Goal: Information Seeking & Learning: Check status

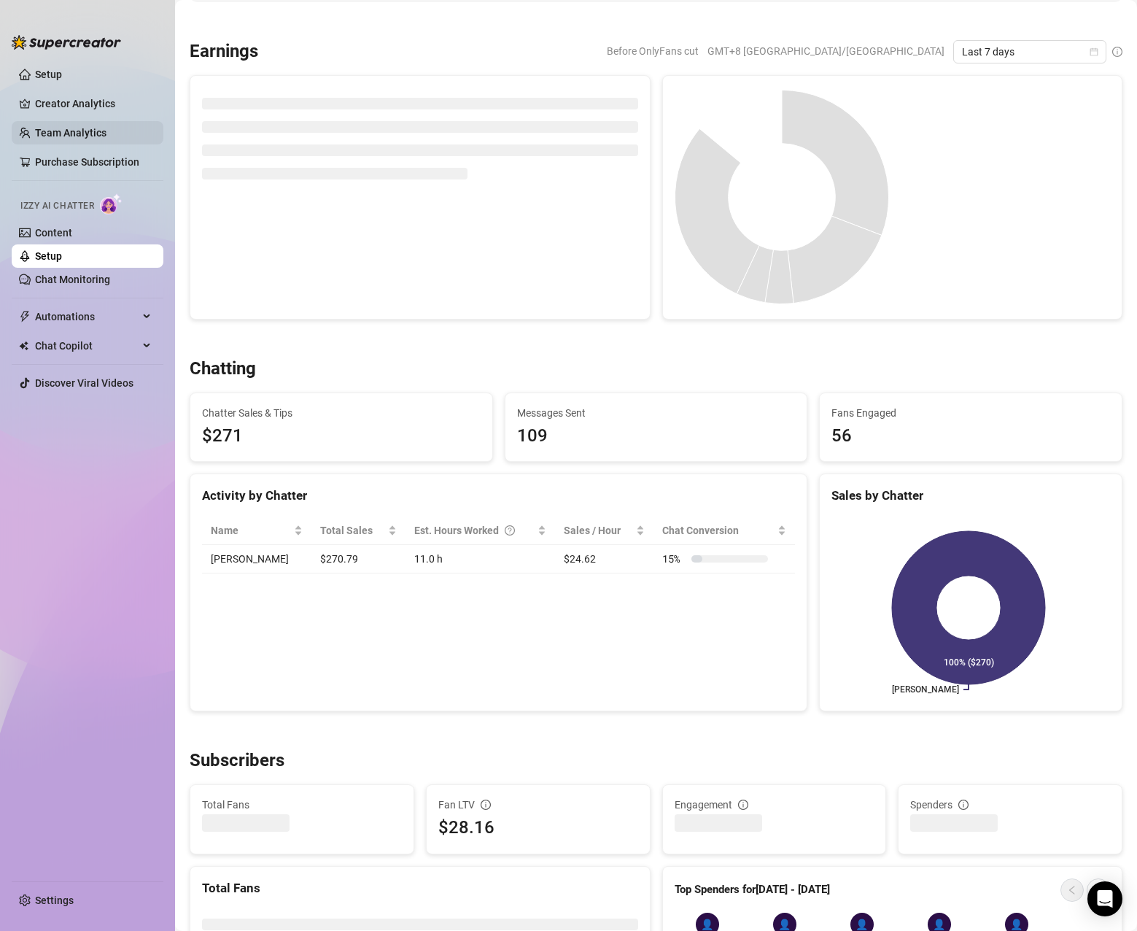
click at [71, 137] on link "Team Analytics" at bounding box center [70, 133] width 71 height 12
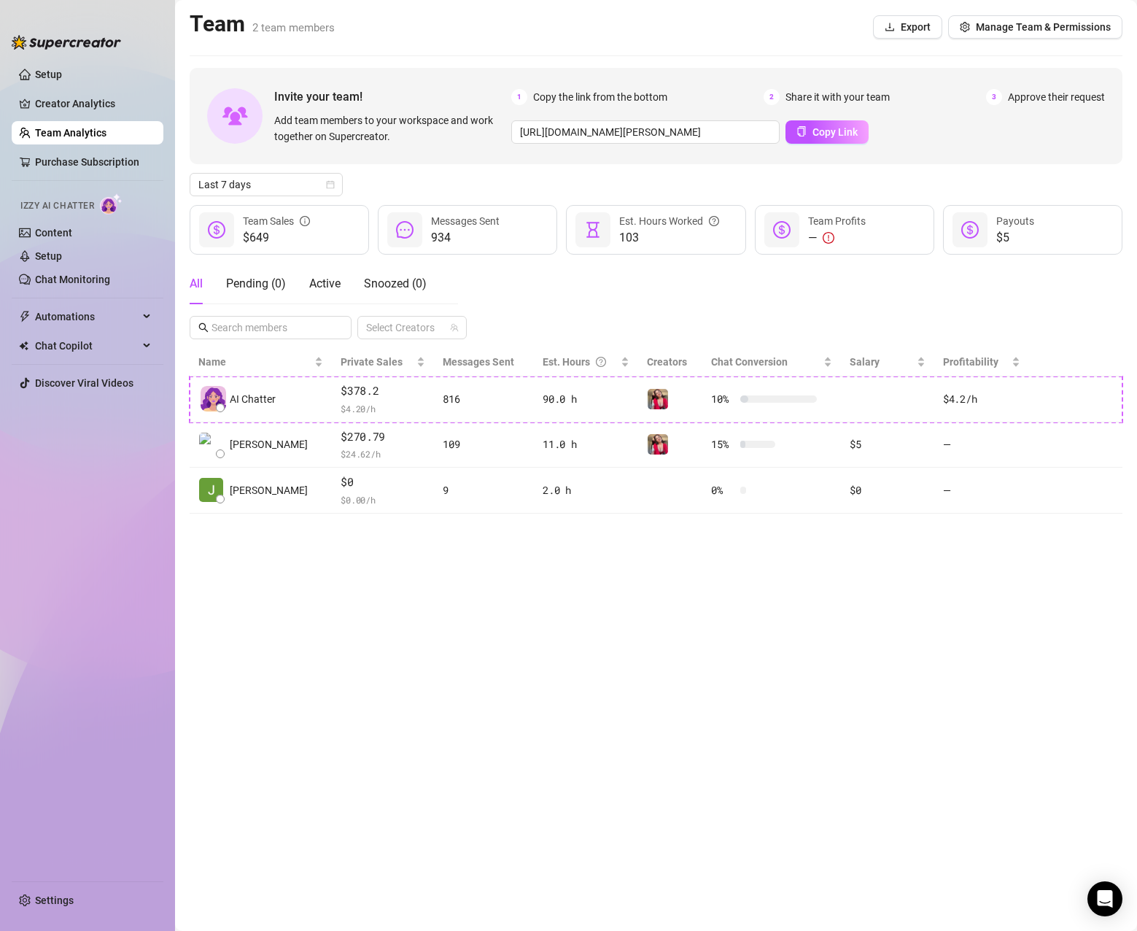
click at [710, 660] on main "Team 2 team members Export Manage Team & Permissions Invite your team! Add team…" at bounding box center [656, 465] width 962 height 931
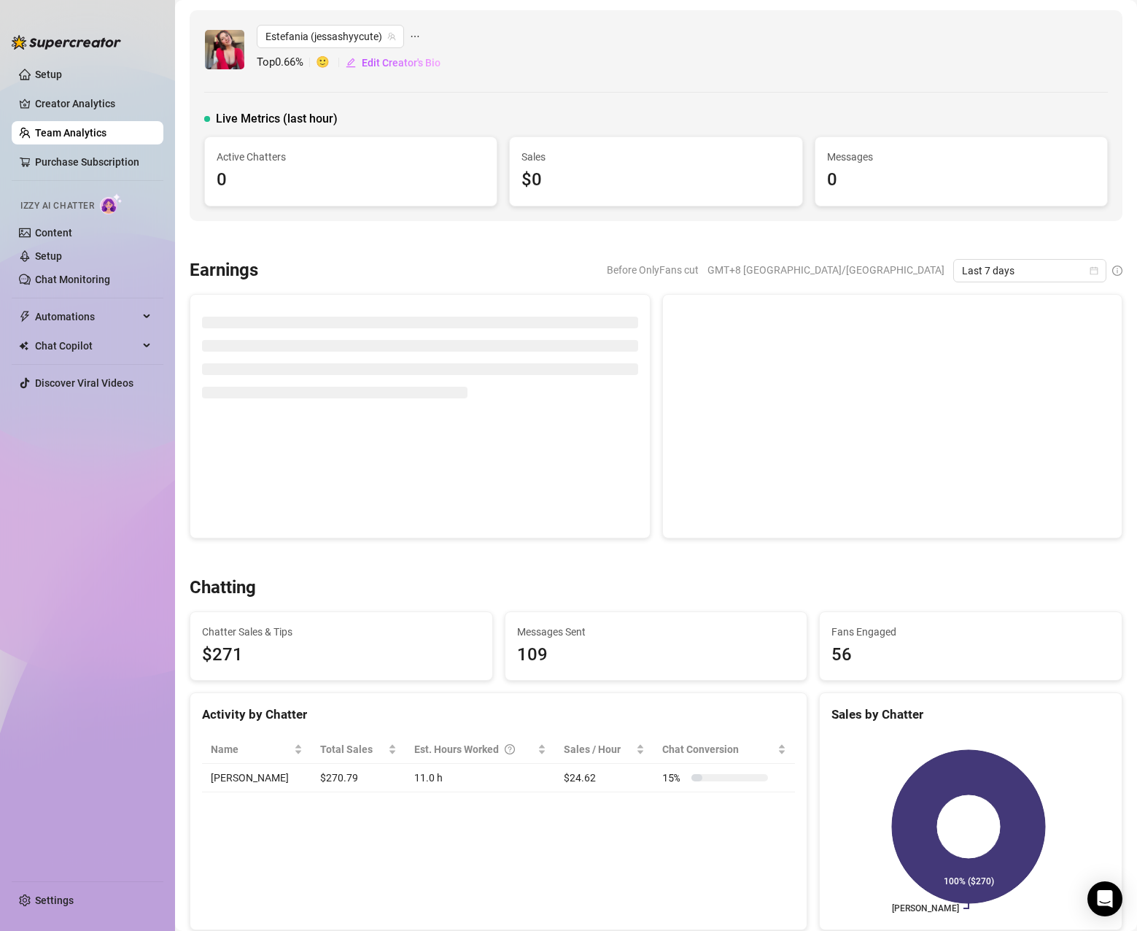
click at [75, 133] on link "Team Analytics" at bounding box center [70, 133] width 71 height 12
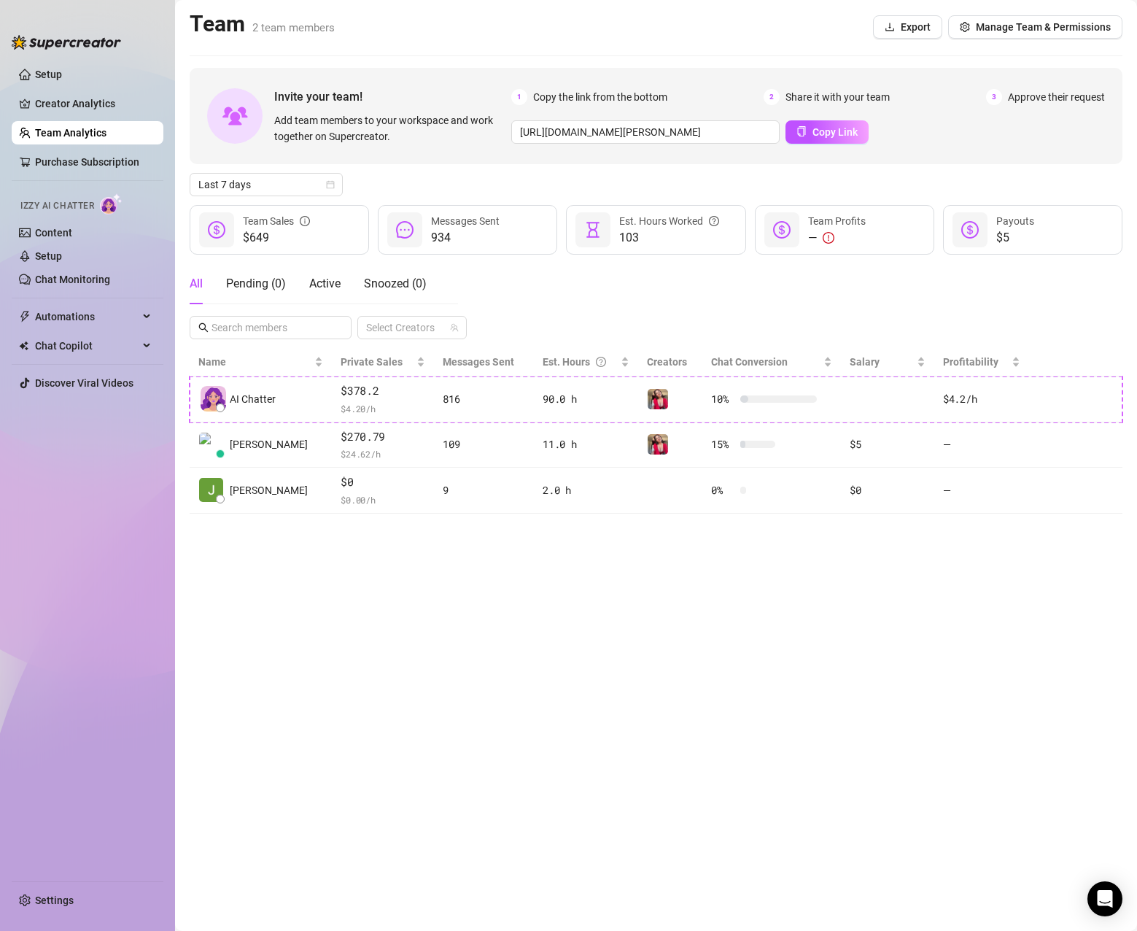
click at [725, 621] on main "Team 2 team members Export Manage Team & Permissions Invite your team! Add team…" at bounding box center [656, 465] width 962 height 931
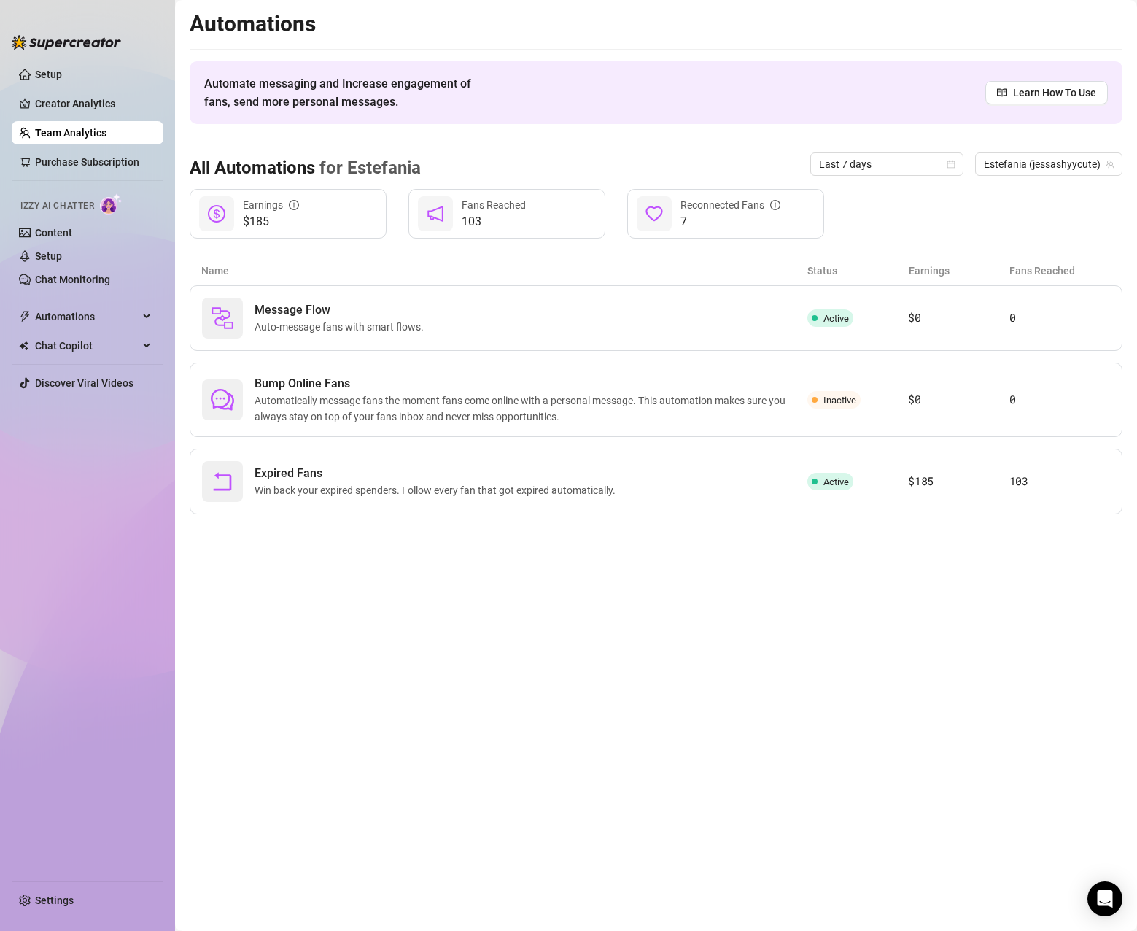
click at [68, 128] on link "Team Analytics" at bounding box center [70, 133] width 71 height 12
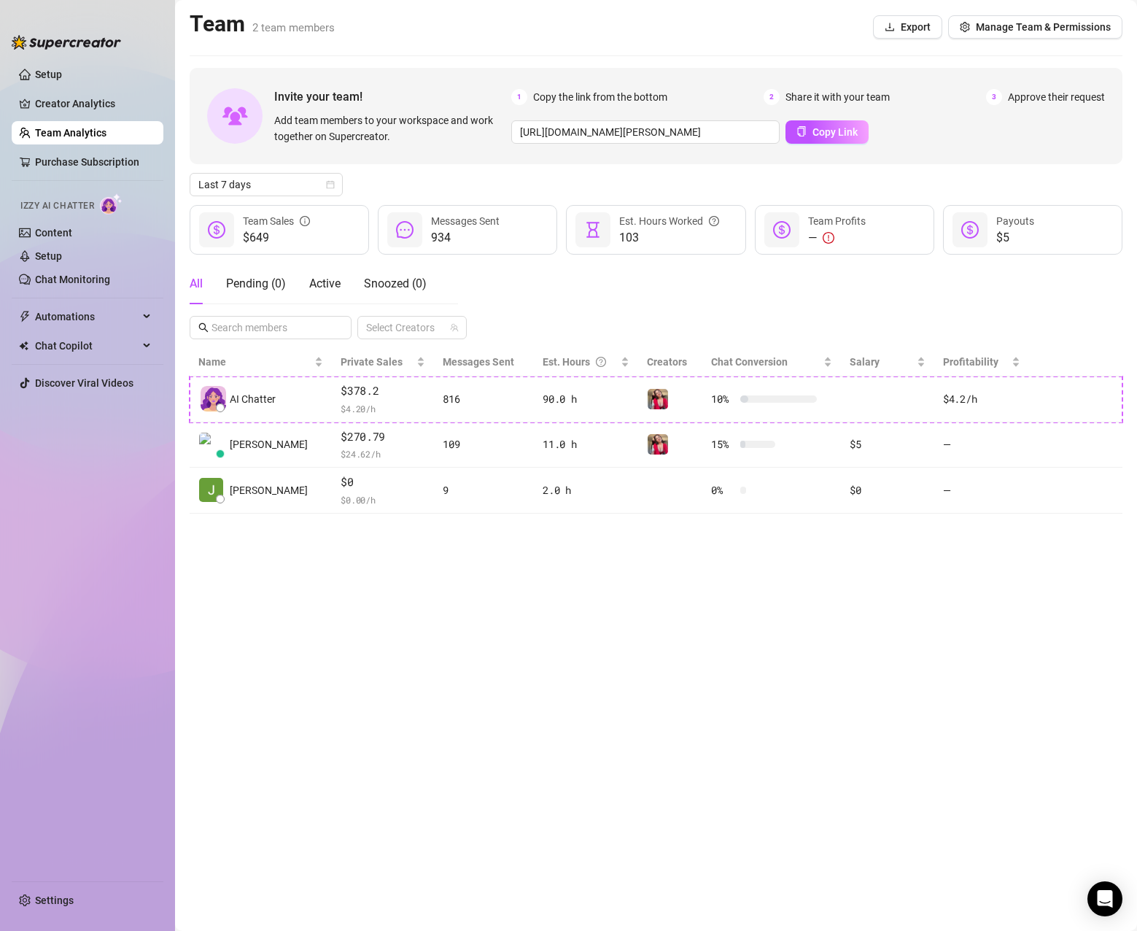
click at [645, 682] on main "Team 2 team members Export Manage Team & Permissions Invite your team! Add team…" at bounding box center [656, 465] width 962 height 931
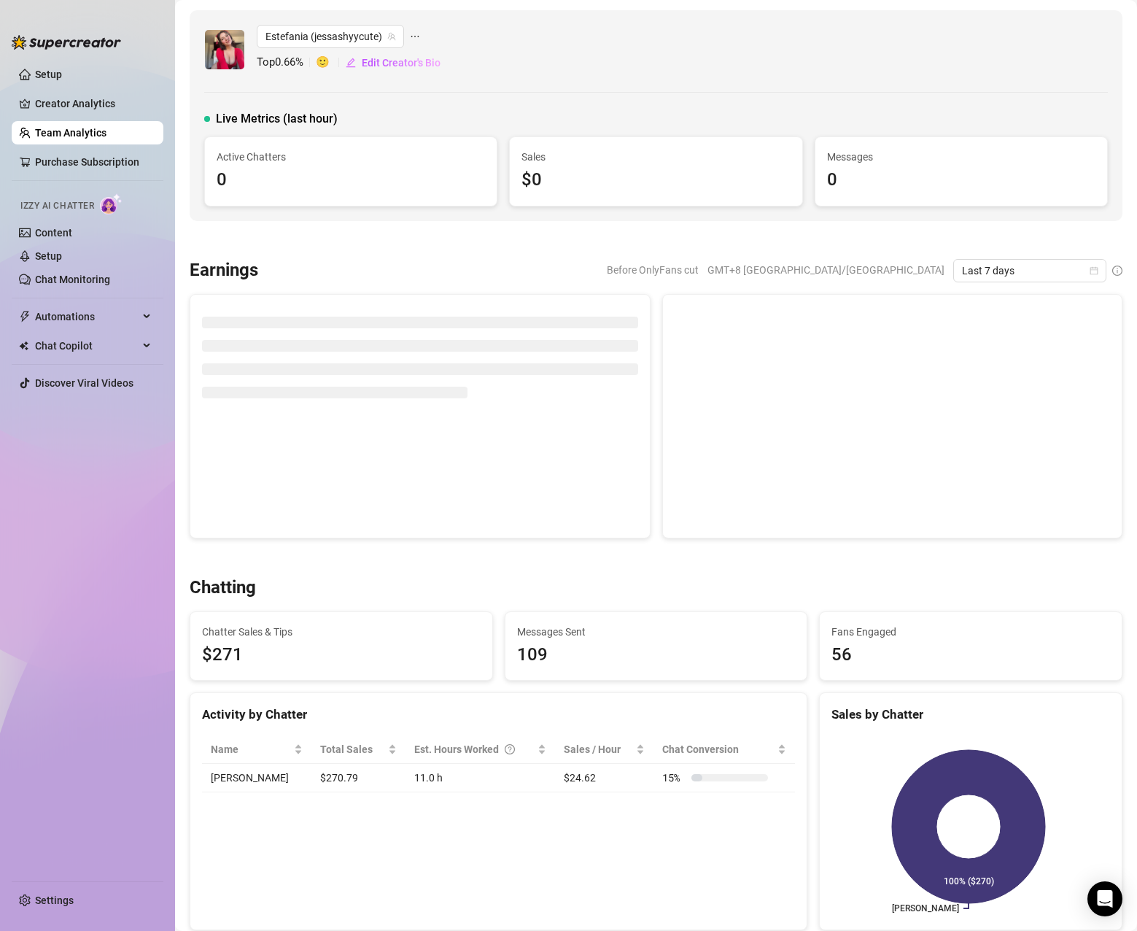
click at [62, 134] on link "Team Analytics" at bounding box center [70, 133] width 71 height 12
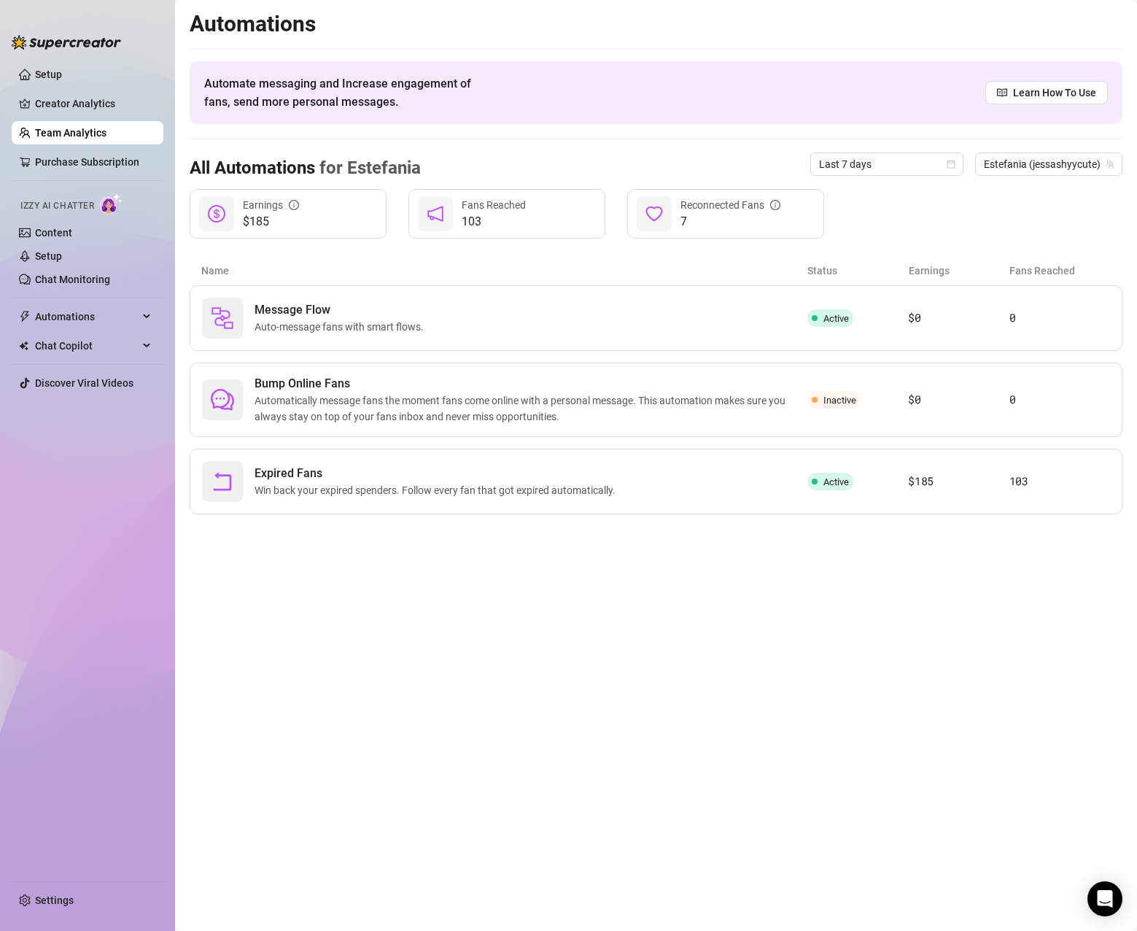
click at [58, 131] on link "Team Analytics" at bounding box center [70, 133] width 71 height 12
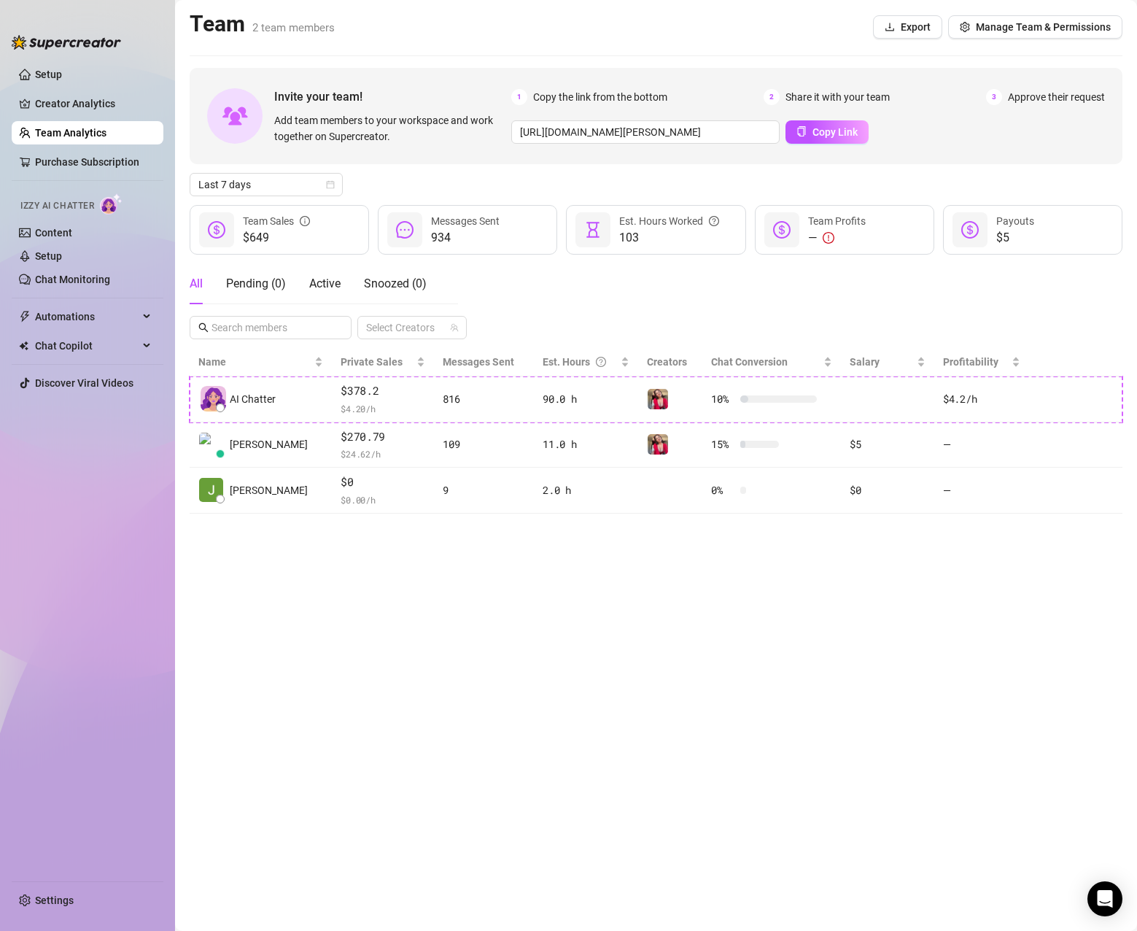
click at [783, 586] on main "Team 2 team members Export Manage Team & Permissions Invite your team! Add team…" at bounding box center [656, 465] width 962 height 931
click at [936, 117] on div "1 Copy the link from the bottom 2 Share it with your team 3 Approve their reque…" at bounding box center [808, 116] width 594 height 55
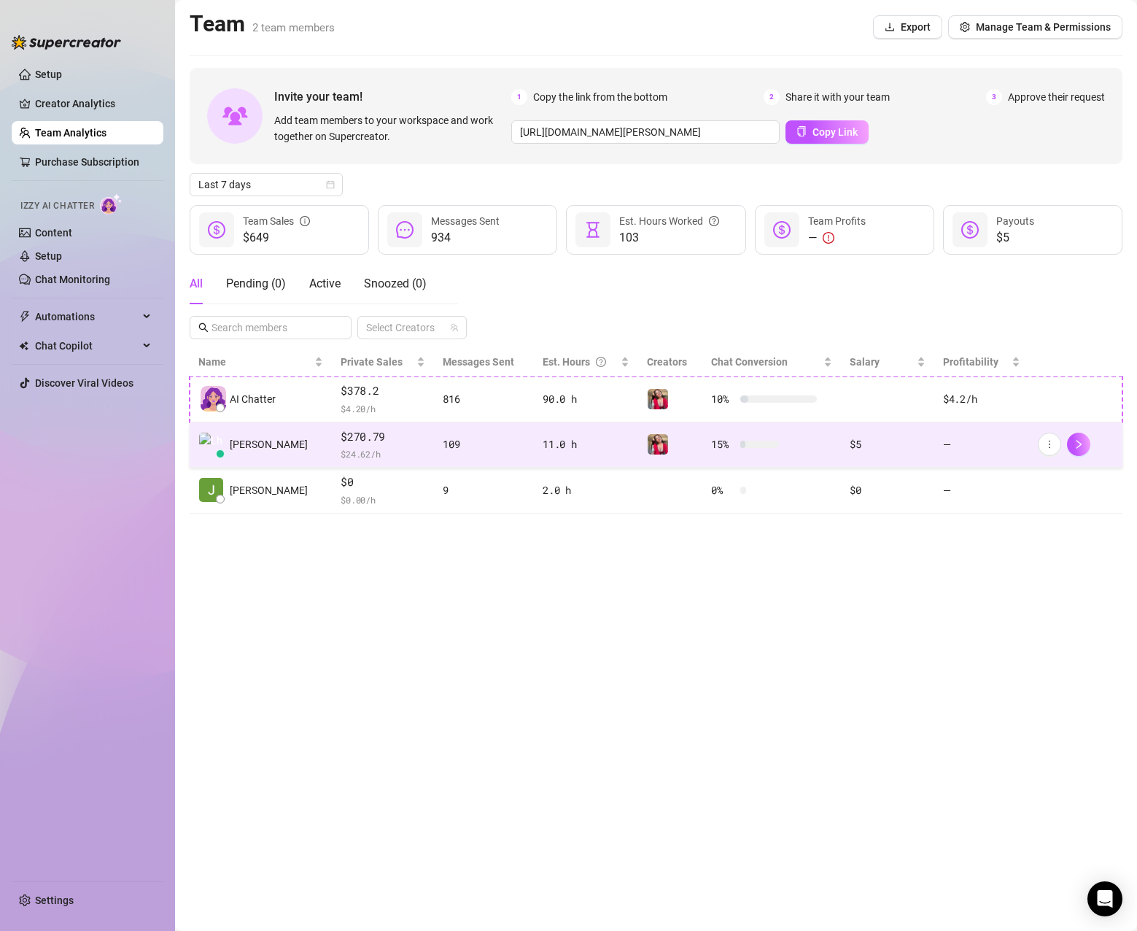
click at [405, 442] on td "$270.79 $ 24.62 /h" at bounding box center [383, 445] width 102 height 46
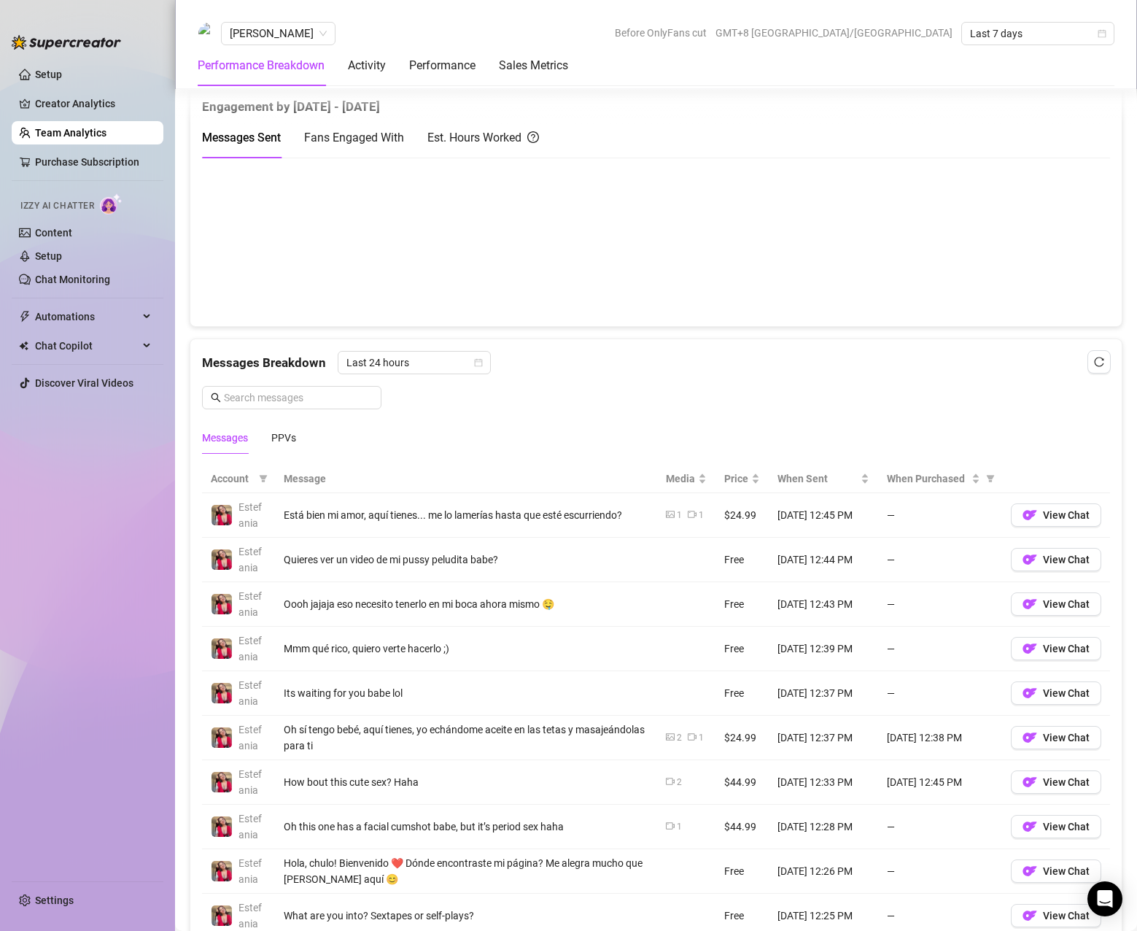
scroll to position [729, 0]
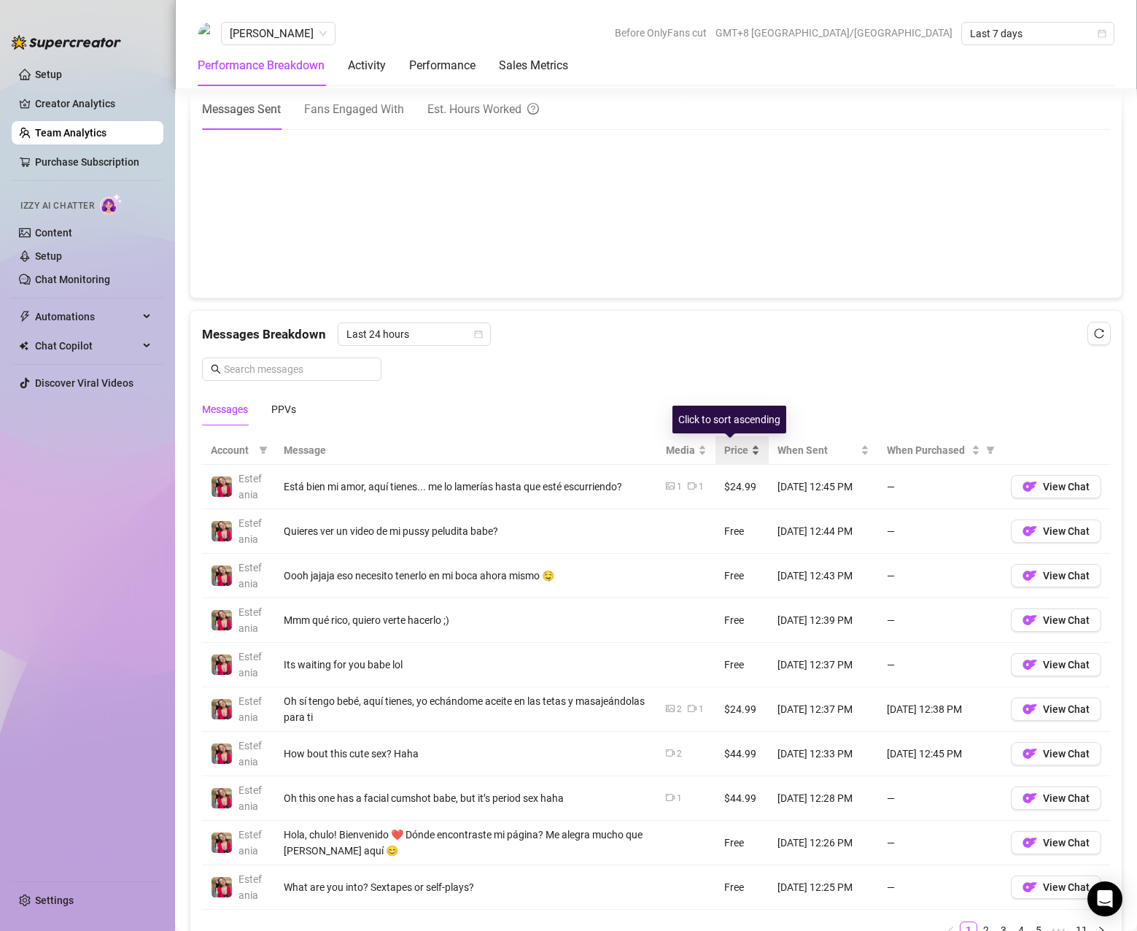
click at [729, 453] on span "Price" at bounding box center [736, 450] width 24 height 16
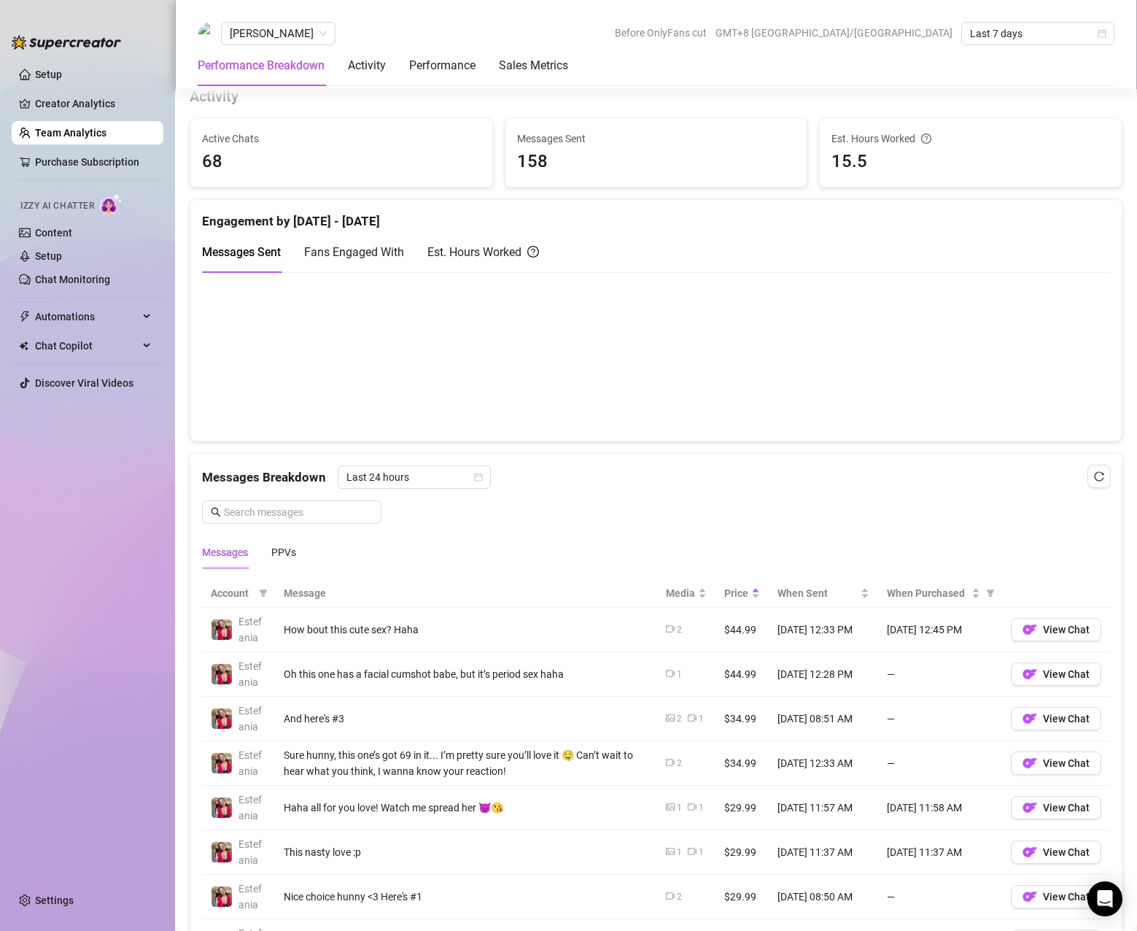
scroll to position [583, 0]
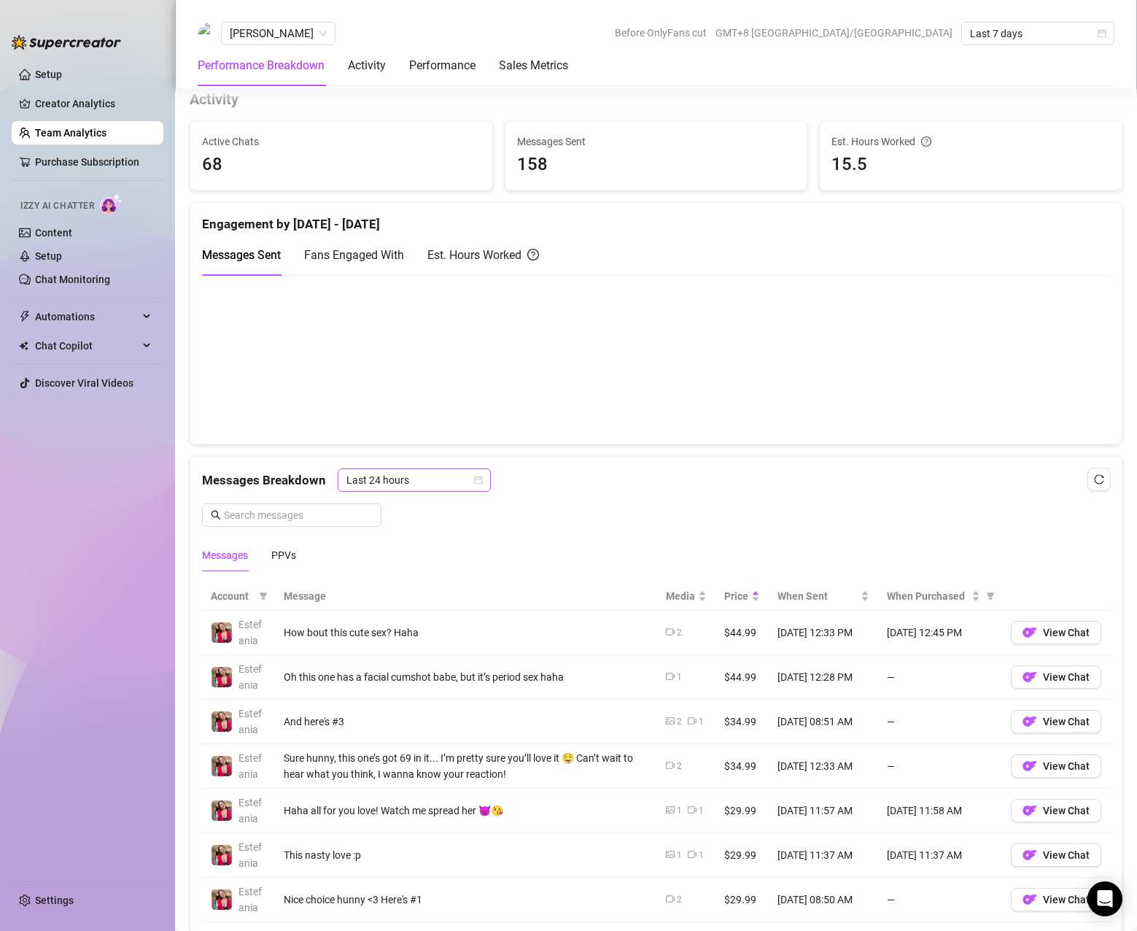
click at [441, 475] on span "Last 24 hours" at bounding box center [414, 480] width 136 height 22
click at [430, 529] on div "Last Week" at bounding box center [413, 532] width 130 height 16
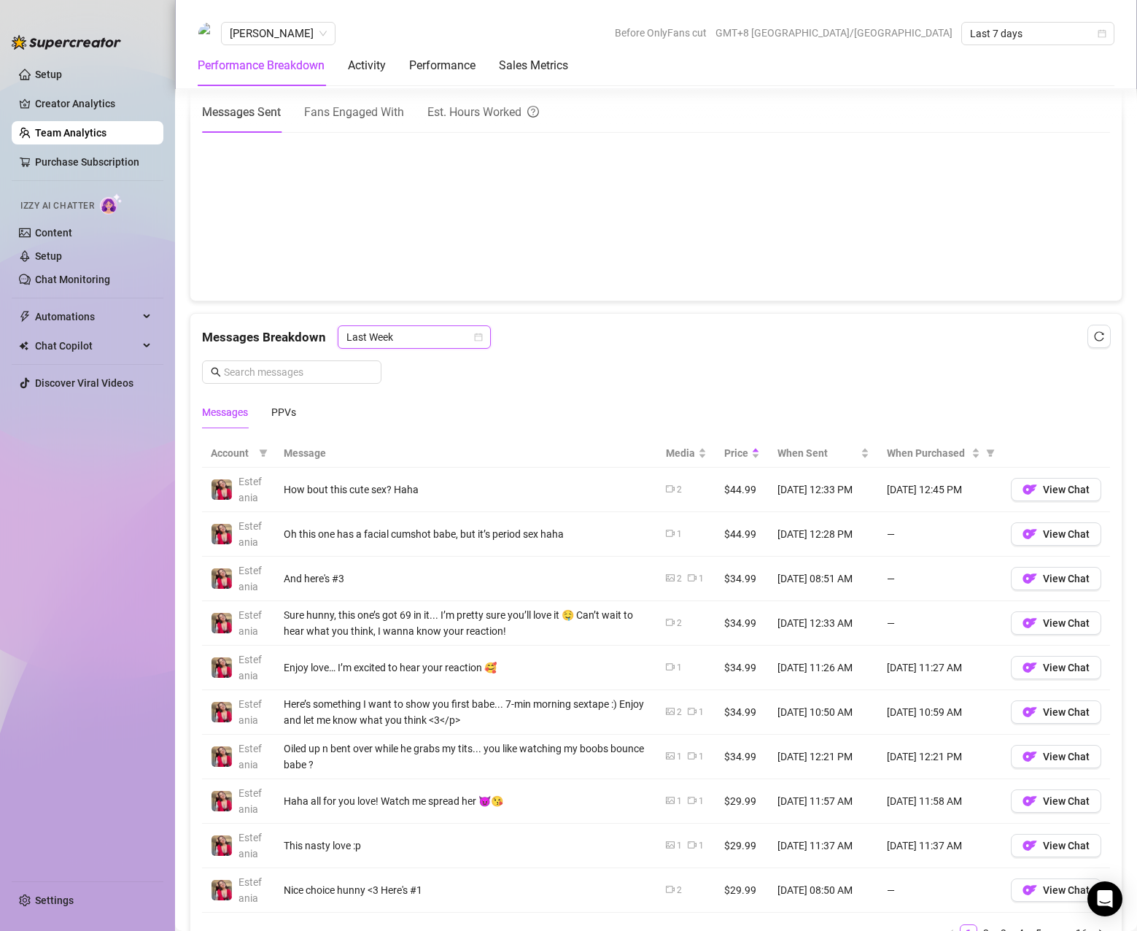
scroll to position [729, 0]
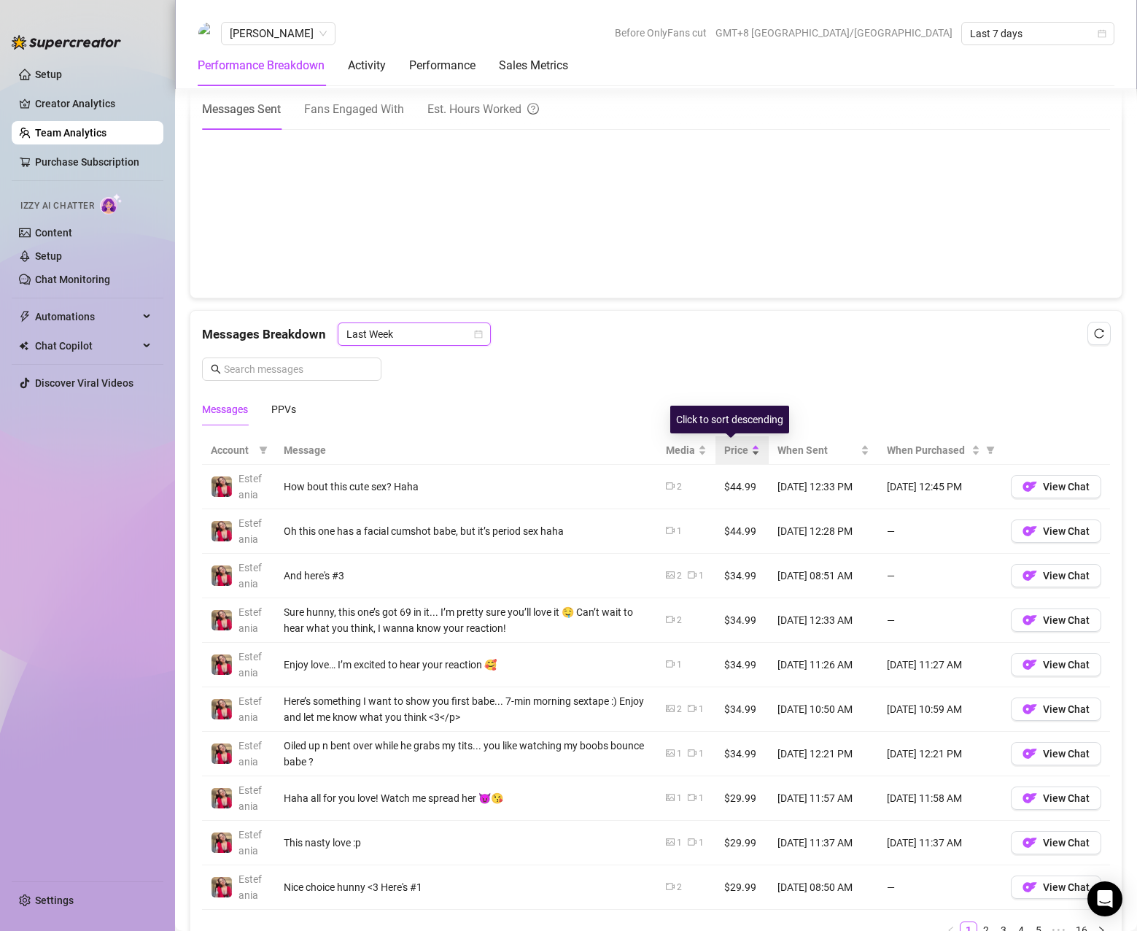
click at [726, 457] on span "Price" at bounding box center [736, 450] width 24 height 16
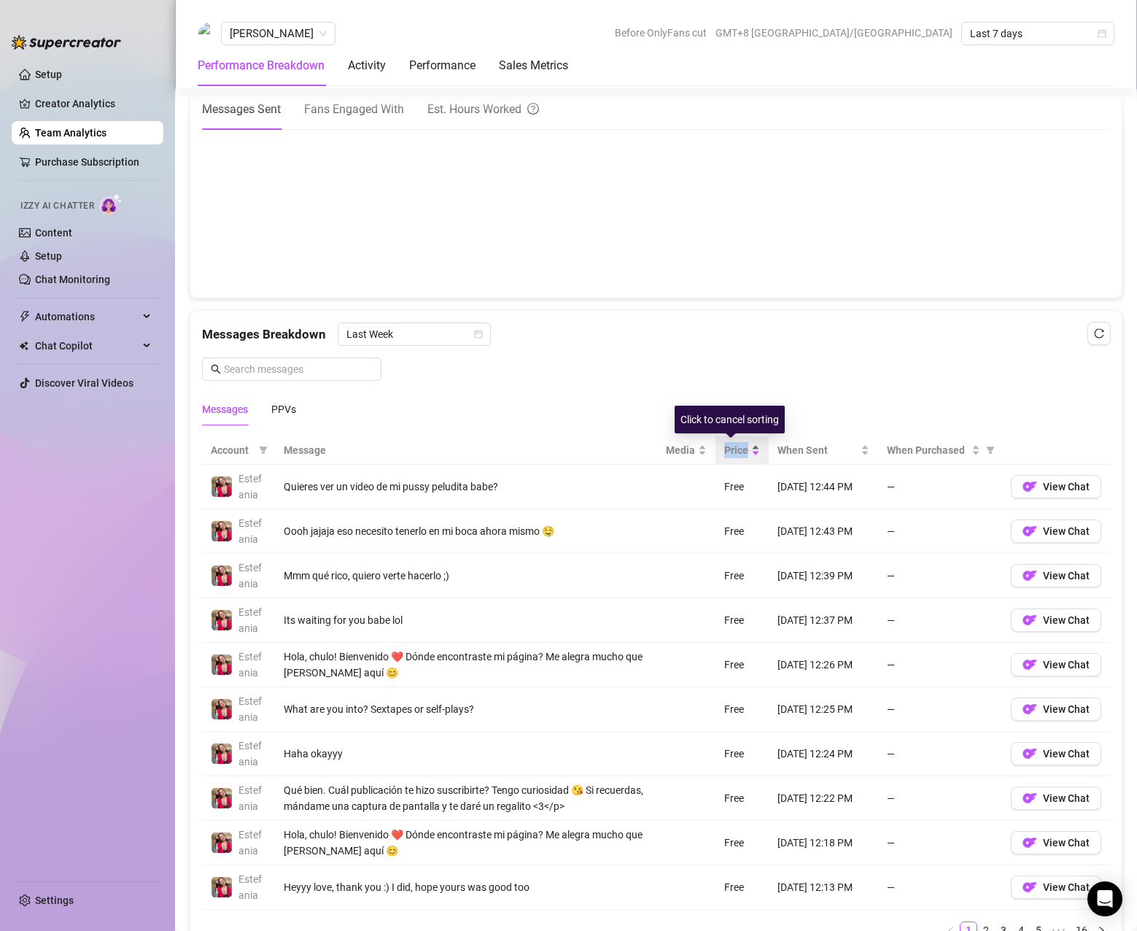
click at [726, 457] on span "Price" at bounding box center [736, 450] width 24 height 16
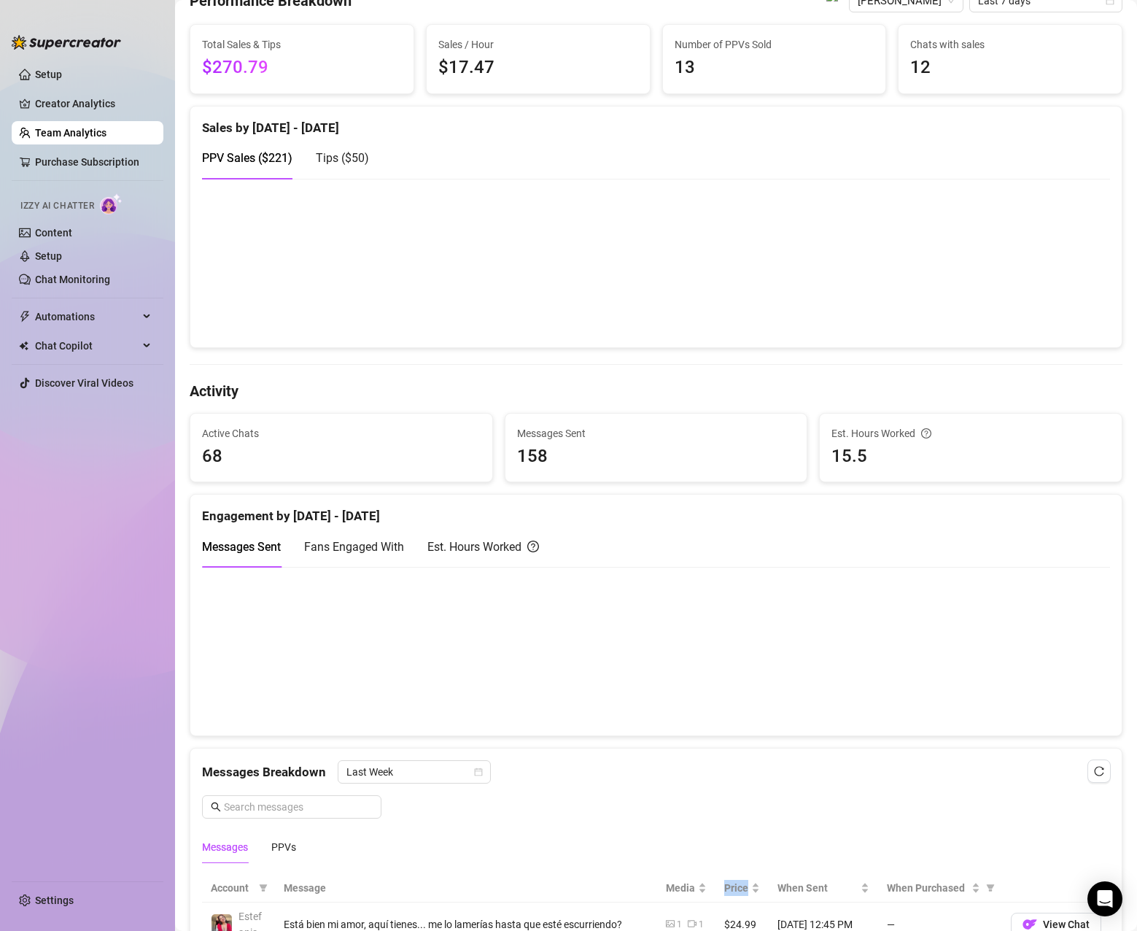
scroll to position [0, 0]
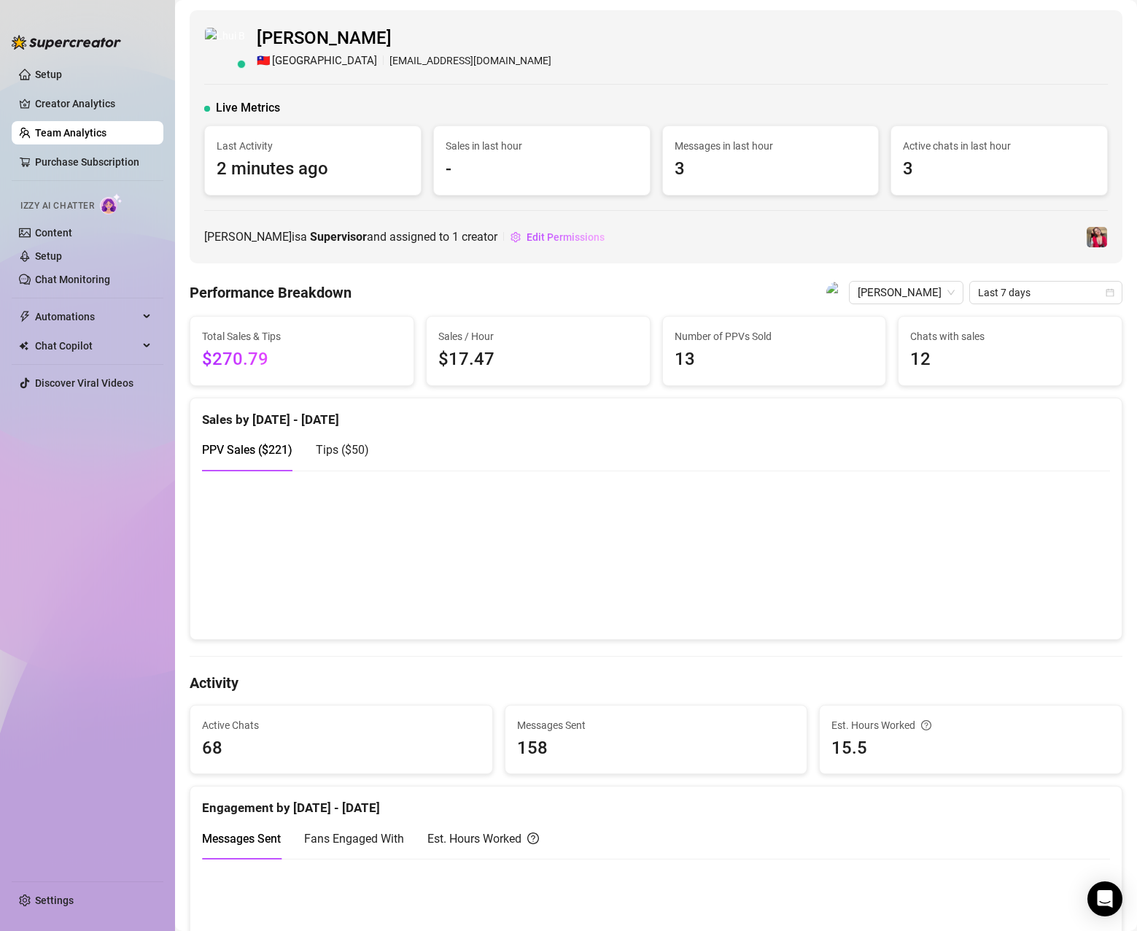
click at [77, 132] on link "Team Analytics" at bounding box center [70, 133] width 71 height 12
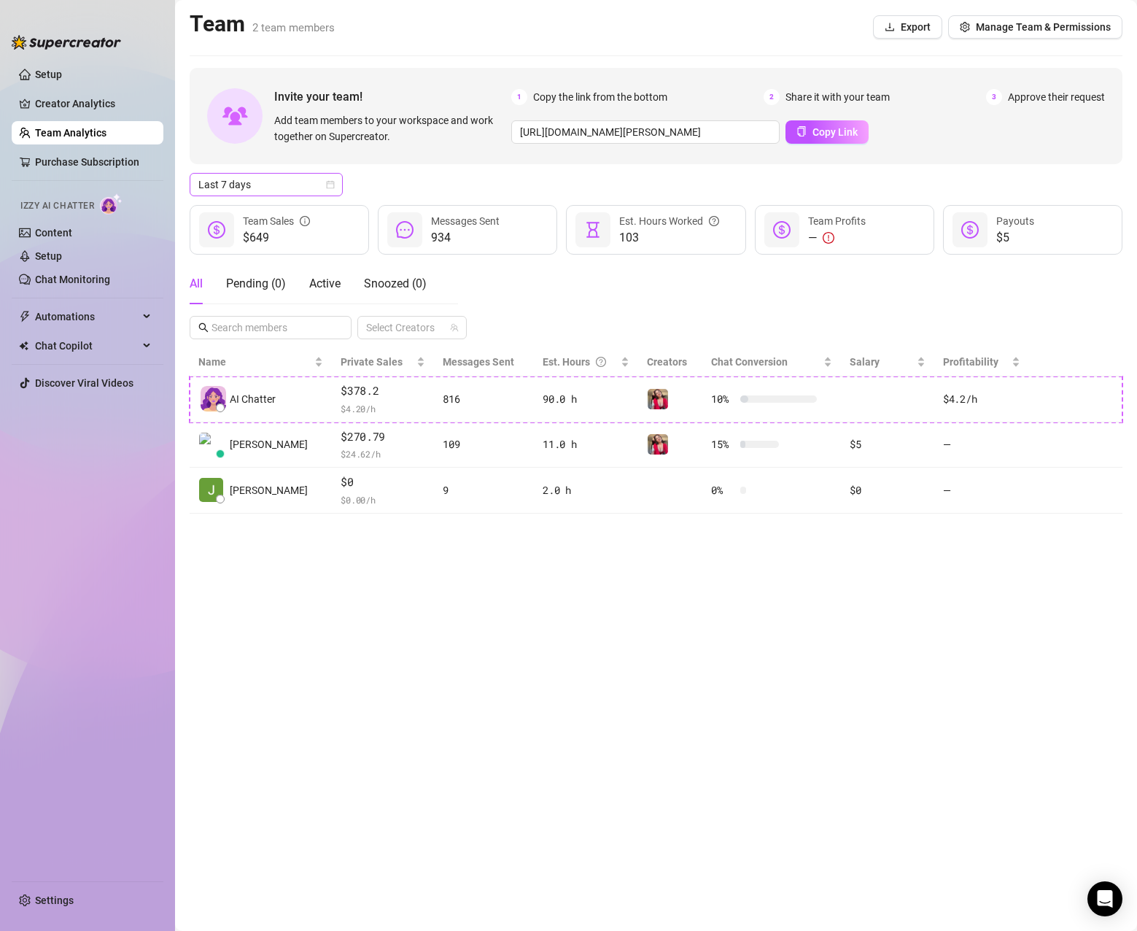
click at [291, 189] on span "Last 7 days" at bounding box center [266, 185] width 136 height 22
click at [279, 258] on div "Last 30 days" at bounding box center [266, 260] width 130 height 16
click at [271, 191] on span "Last 30 days" at bounding box center [266, 185] width 136 height 22
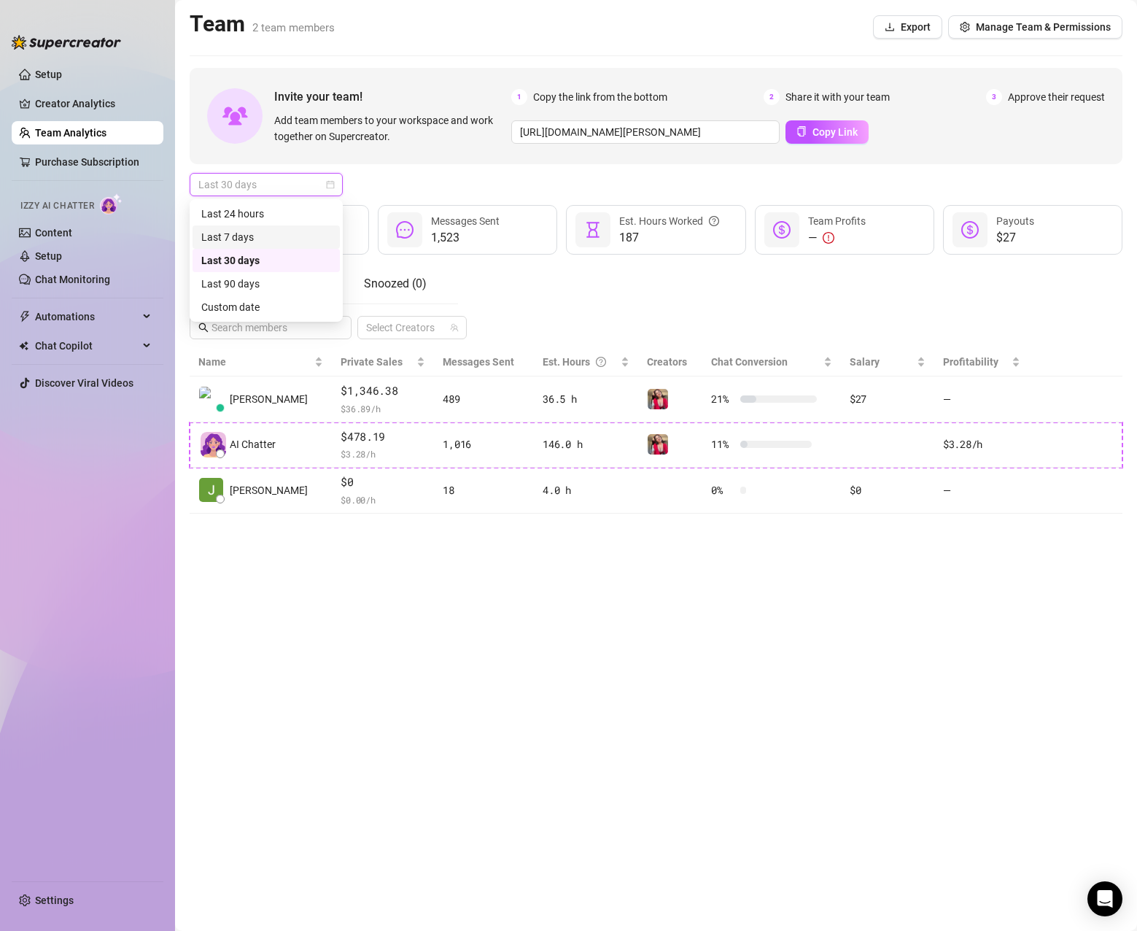
click at [276, 233] on div "Last 7 days" at bounding box center [266, 237] width 130 height 16
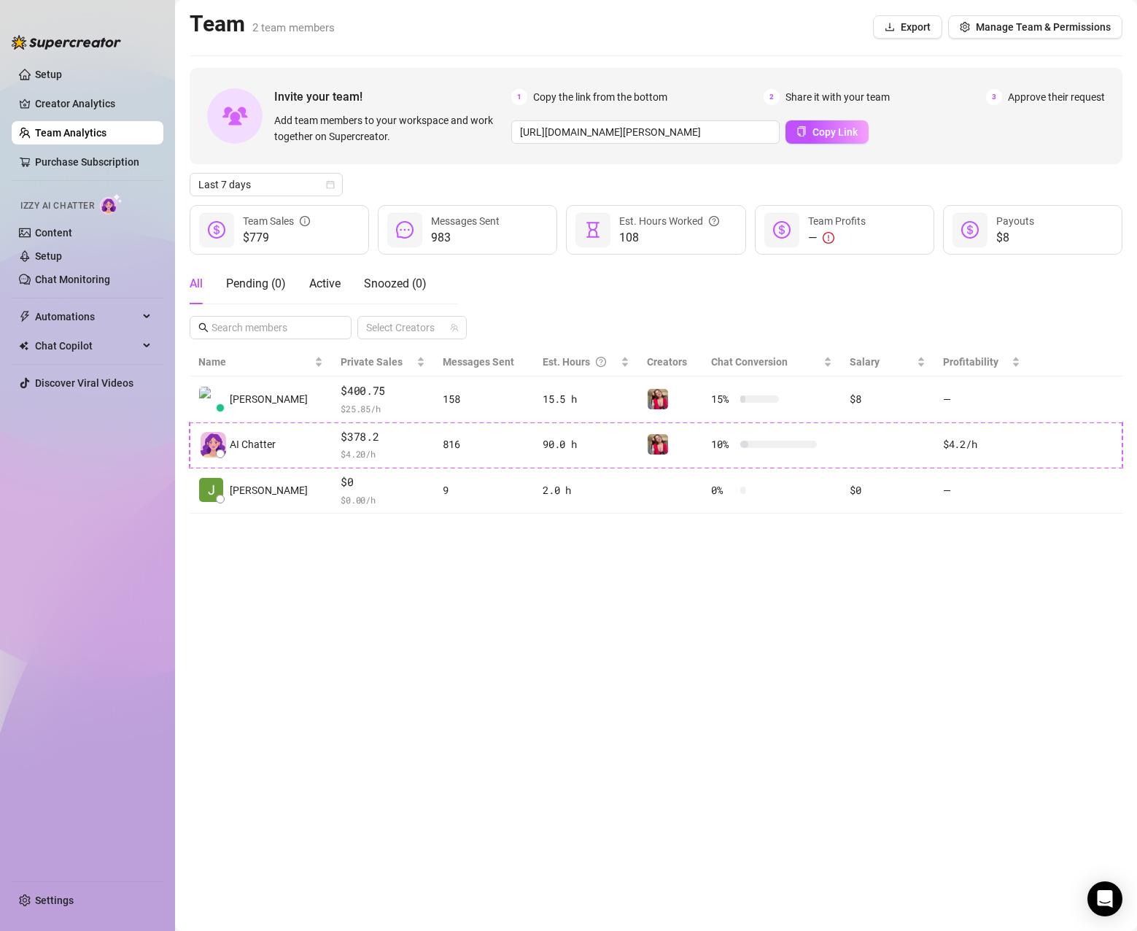
click at [597, 582] on main "Team 2 team members Export Manage Team & Permissions Invite your team! Add team…" at bounding box center [656, 465] width 962 height 931
click at [303, 186] on span "Last 7 days" at bounding box center [266, 185] width 136 height 22
click at [275, 215] on div "Last 24 hours" at bounding box center [266, 214] width 130 height 16
click at [293, 185] on span "Last 24 hours" at bounding box center [266, 185] width 136 height 22
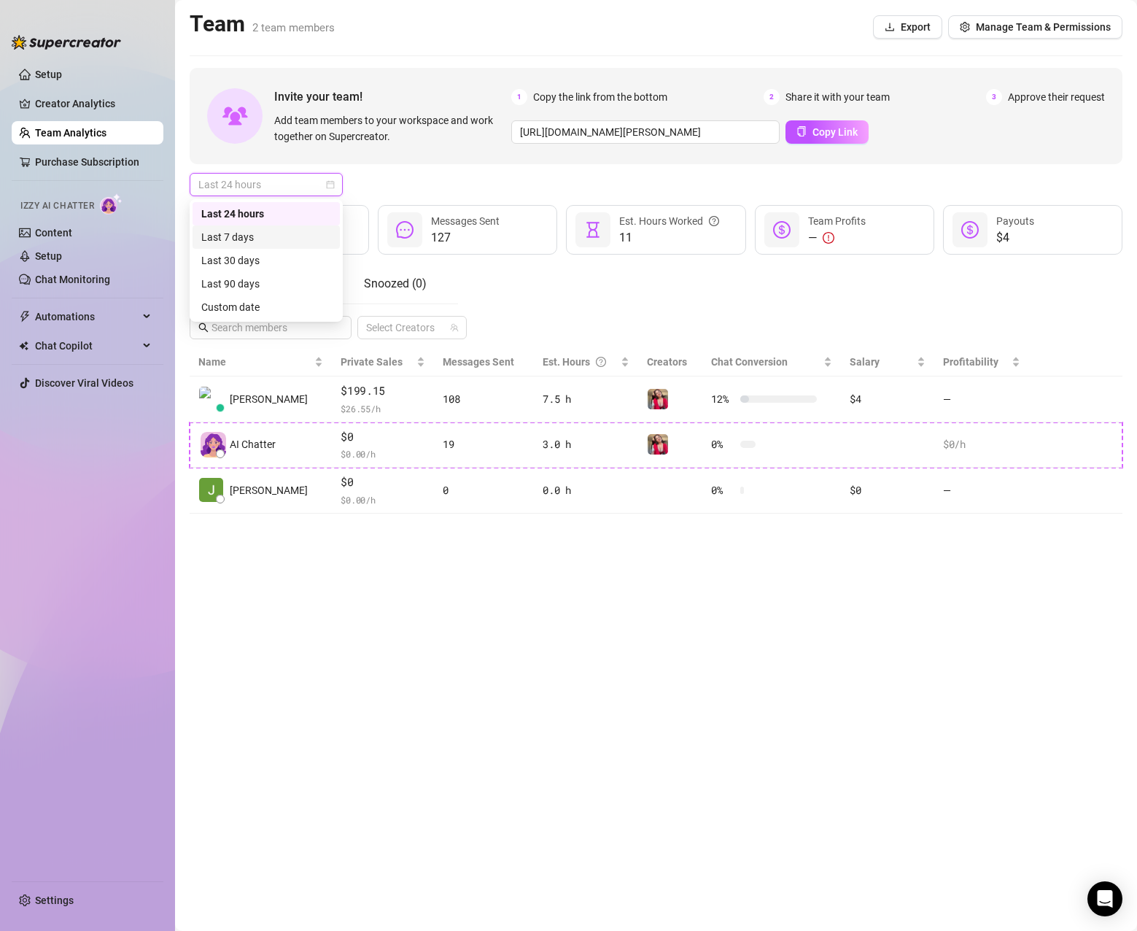
click at [277, 241] on div "Last 7 days" at bounding box center [266, 237] width 130 height 16
click at [295, 185] on span "Last 7 days" at bounding box center [266, 185] width 136 height 22
click at [265, 208] on div "Last 24 hours" at bounding box center [266, 214] width 130 height 16
click at [247, 182] on span "Last 24 hours" at bounding box center [266, 185] width 136 height 22
click at [244, 283] on div "Last 90 days" at bounding box center [266, 284] width 130 height 16
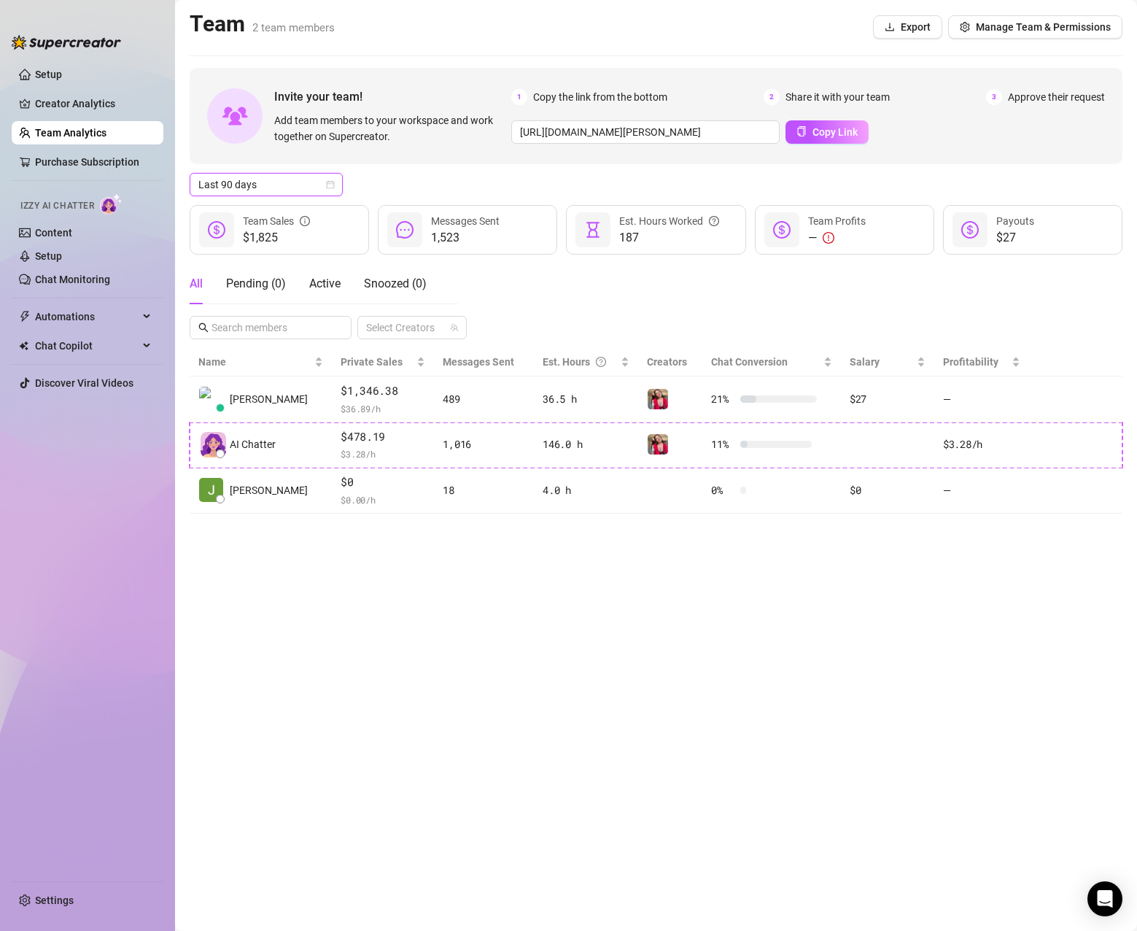
click at [303, 177] on span "Last 90 days" at bounding box center [266, 185] width 136 height 22
click at [292, 265] on div "Last 30 days" at bounding box center [266, 260] width 130 height 16
click at [502, 639] on main "Team 2 team members Export Manage Team & Permissions Invite your team! Add team…" at bounding box center [656, 465] width 962 height 931
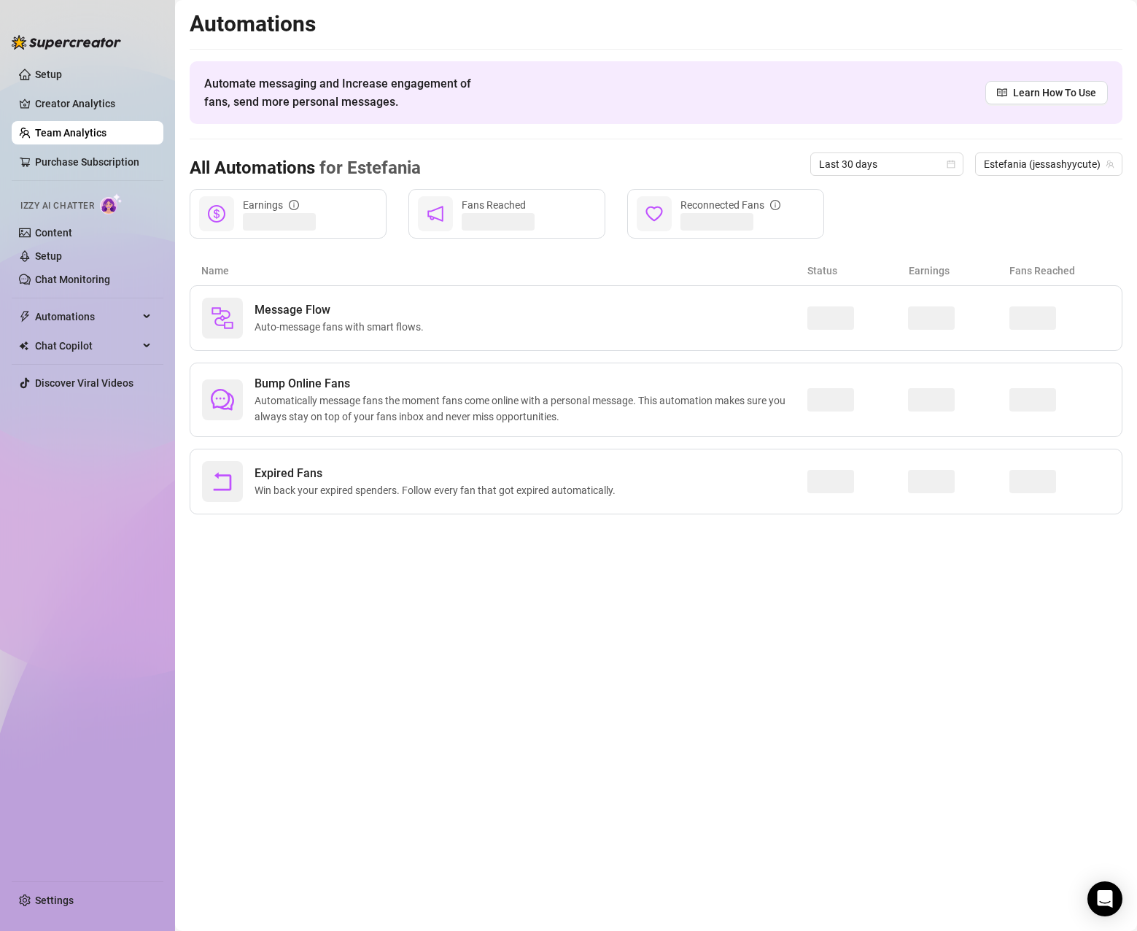
click at [79, 133] on link "Team Analytics" at bounding box center [70, 133] width 71 height 12
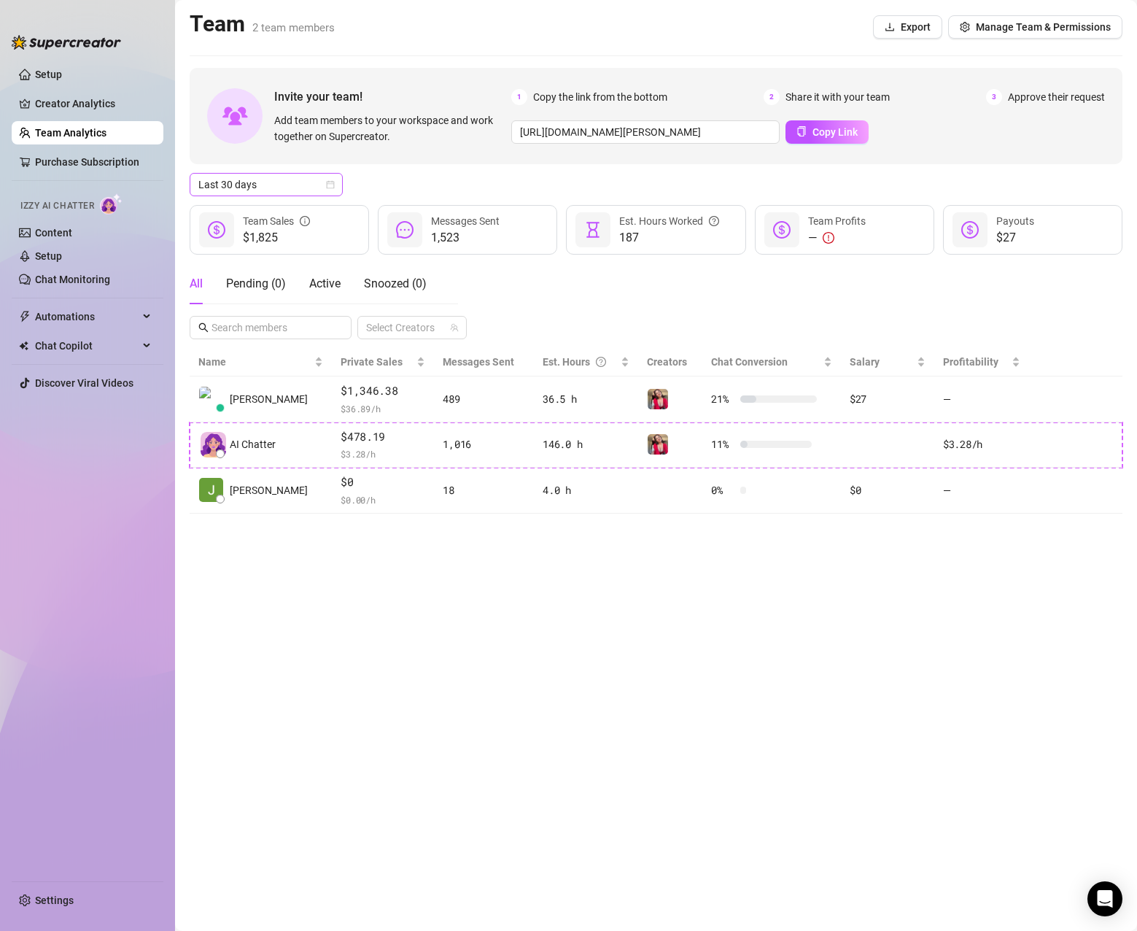
click at [280, 187] on span "Last 30 days" at bounding box center [266, 185] width 136 height 22
click at [274, 239] on div "Last 7 days" at bounding box center [266, 237] width 130 height 16
